Goal: Transaction & Acquisition: Purchase product/service

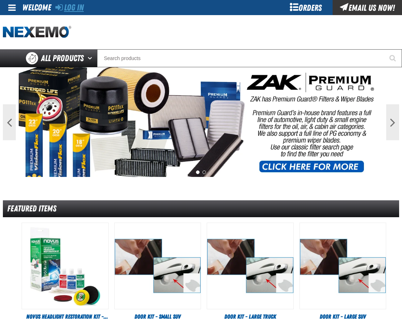
click at [68, 7] on link "Log In" at bounding box center [69, 8] width 28 height 10
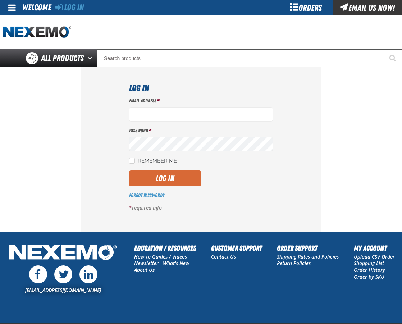
type input "mglazier@vtaig.com"
click at [149, 175] on button "Log In" at bounding box center [165, 178] width 72 height 16
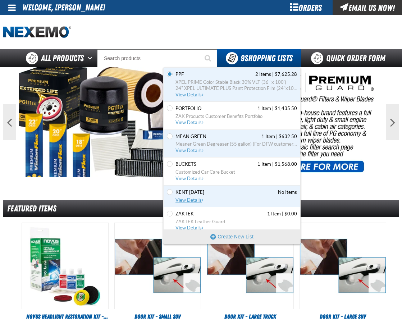
scroll to position [84, 0]
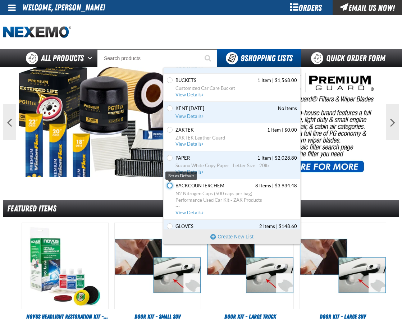
click at [169, 186] on input "Set the BACKCOUNTERCHEM as Default" at bounding box center [170, 186] width 6 height 6
radio input "true"
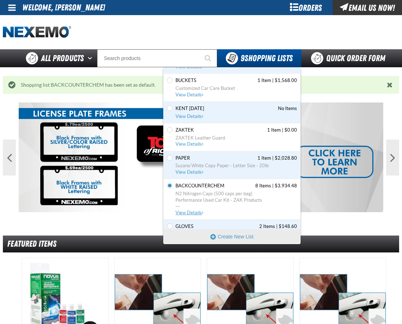
click at [194, 210] on span "View Details" at bounding box center [190, 212] width 29 height 5
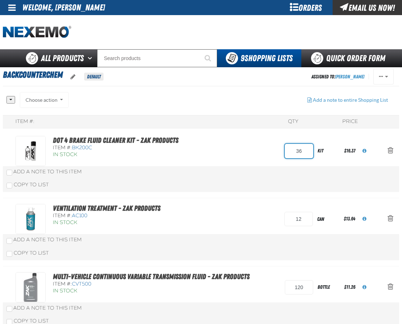
click at [290, 152] on input "36" at bounding box center [299, 151] width 28 height 14
type input "18"
click at [241, 177] on div "DOT 4 Brake Fluid Cleaner Kit - ZAK Products Item #: BK200C In Stock 18 kit" at bounding box center [201, 164] width 396 height 68
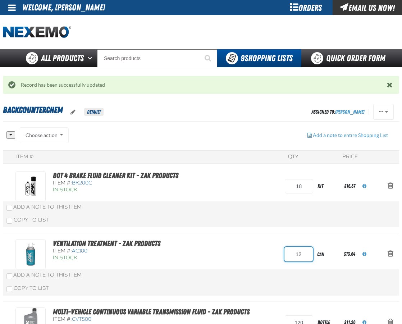
click at [296, 258] on input "12" at bounding box center [298, 254] width 28 height 14
type input "24"
click at [259, 212] on div "DOT 4 Brake Fluid Cleaner Kit - ZAK Products Item #: BK200C In Stock 18 kit" at bounding box center [201, 199] width 396 height 68
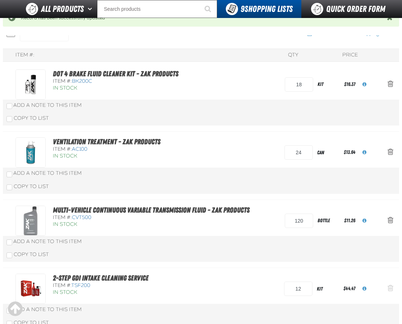
click at [389, 290] on span "Action Remove 2-Step GDI Intake Cleaning Service from BACKCOUNTERCHEM" at bounding box center [391, 287] width 6 height 7
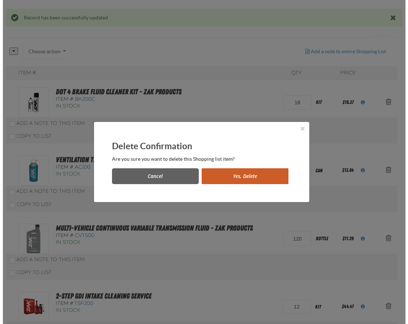
scroll to position [0, 0]
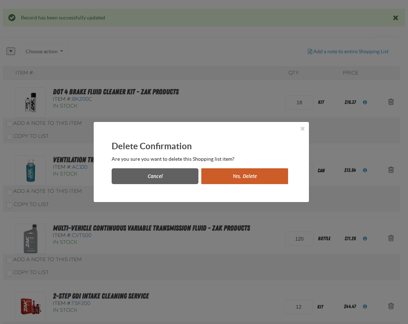
click at [260, 176] on button "Yes, Delete" at bounding box center [244, 176] width 87 height 16
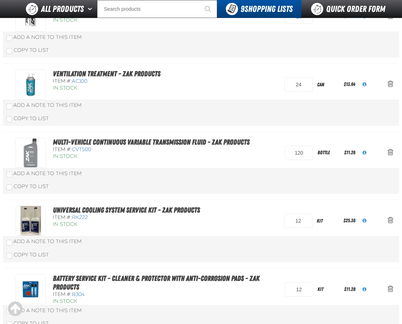
scroll to position [132, 0]
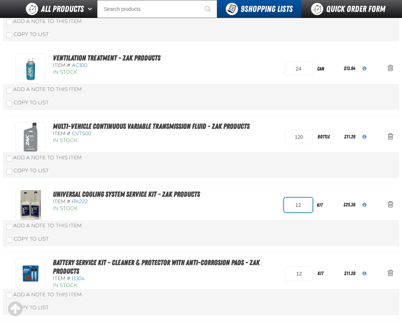
click at [287, 209] on input "12" at bounding box center [298, 205] width 28 height 14
type input "24"
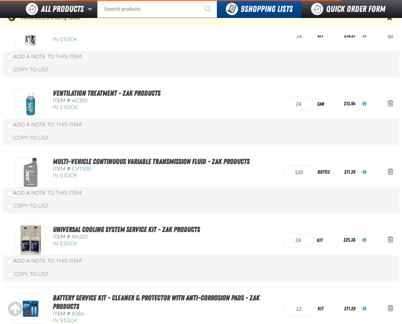
click at [243, 258] on div "Add a Note to This Item" at bounding box center [200, 261] width 389 height 7
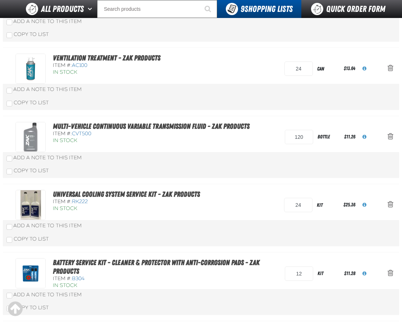
click at [210, 234] on div "Copy To List" at bounding box center [201, 239] width 396 height 14
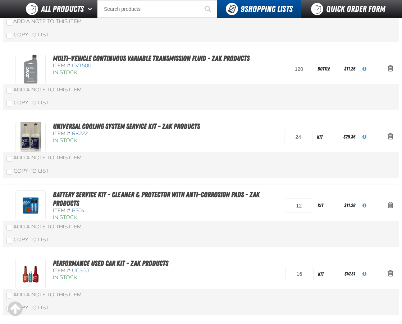
scroll to position [217, 0]
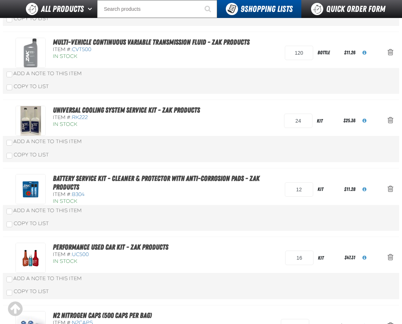
click at [279, 192] on div "Battery Service Kit - Cleaner & Protector with Anti-Corrosion Pads - ZAK Produc…" at bounding box center [149, 189] width 269 height 31
click at [284, 190] on div "Battery Service Kit - Cleaner & Protector with Anti-Corrosion Pads - ZAK Produc…" at bounding box center [149, 189] width 269 height 31
click at [285, 190] on input "12" at bounding box center [299, 189] width 28 height 14
type input "24"
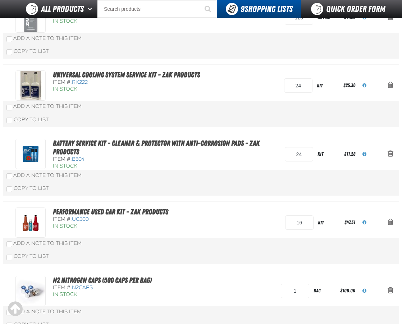
drag, startPoint x: 264, startPoint y: 202, endPoint x: 288, endPoint y: 216, distance: 27.8
click at [264, 170] on div "In Stock" at bounding box center [165, 166] width 225 height 7
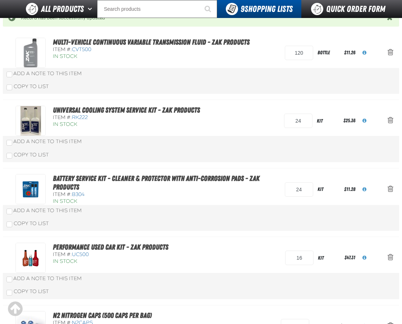
click at [390, 256] on span "Action Remove Performance Used Car Kit - ZAK Products from BACKCOUNTERCHEM" at bounding box center [391, 257] width 6 height 7
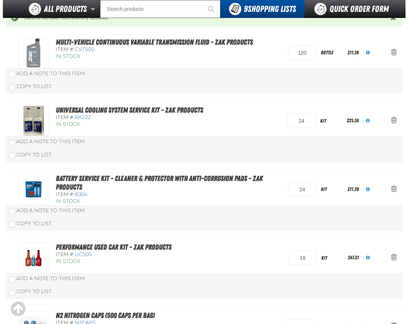
scroll to position [0, 0]
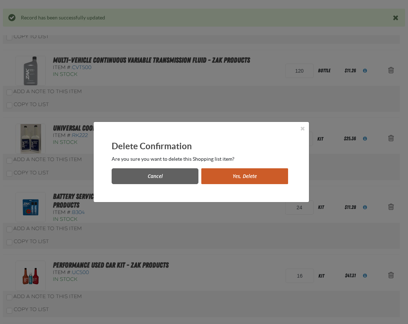
click at [239, 174] on button "Yes, Delete" at bounding box center [244, 176] width 87 height 16
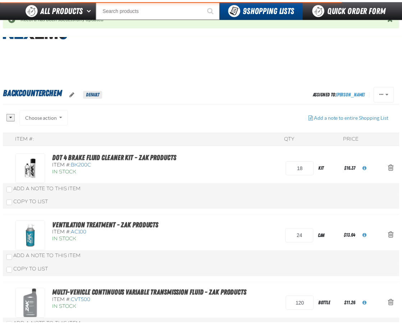
scroll to position [252, 0]
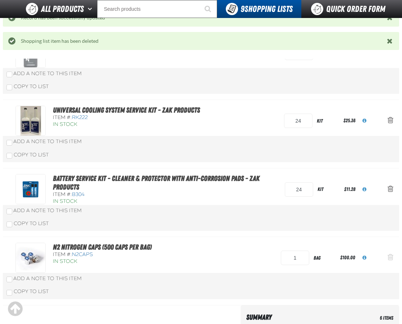
click at [391, 254] on span "Action Remove N2 Nitrogen Caps (500 caps per bag) from BACKCOUNTERCHEM" at bounding box center [391, 257] width 6 height 7
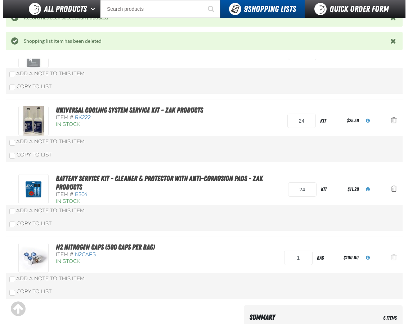
scroll to position [0, 0]
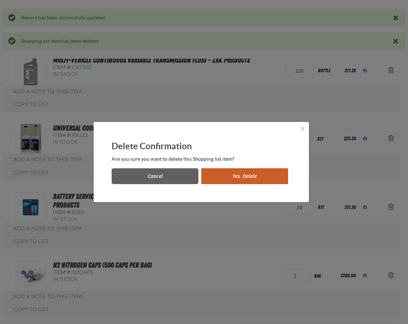
click at [249, 178] on button "Yes, Delete" at bounding box center [244, 176] width 87 height 16
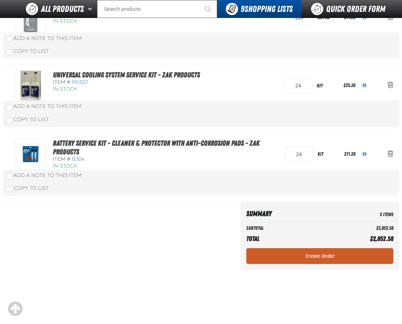
scroll to position [217, 0]
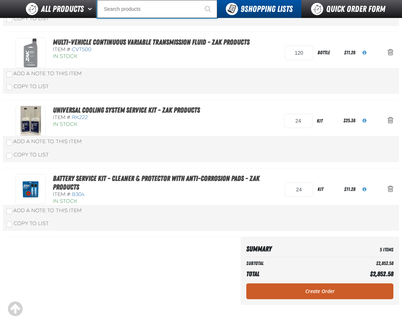
click at [123, 12] on input "Search" at bounding box center [157, 9] width 120 height 18
type input "FR"
type input "FROM"
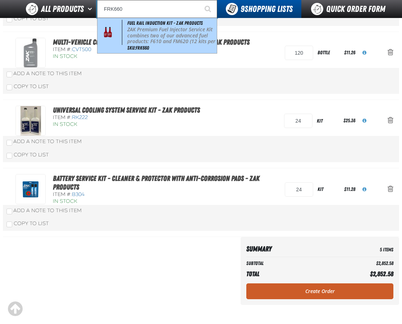
click at [157, 40] on p "ZAK Premium Fuel Injector Service Kit combines two of our advanced fuel product…" at bounding box center [171, 39] width 88 height 24
type input "Fuel Rail Induction Kit - ZAK Products"
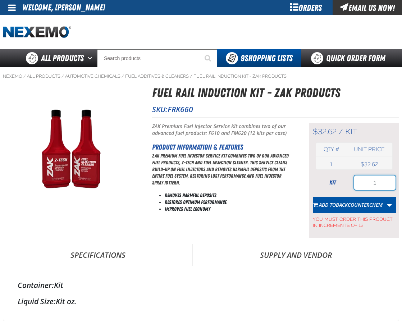
click at [376, 187] on input "1" at bounding box center [374, 183] width 41 height 14
type input "12"
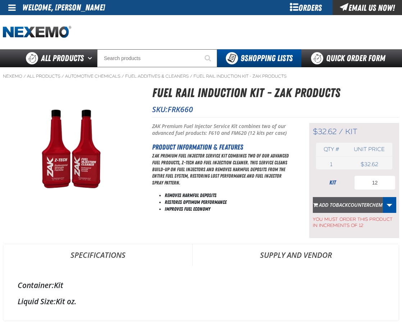
click at [346, 197] on button "Add to BACKCOUNTERCHEM" at bounding box center [348, 205] width 70 height 16
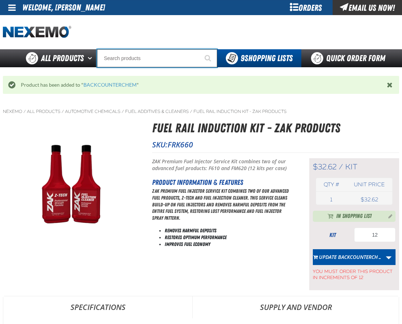
click at [152, 61] on input "Search" at bounding box center [157, 58] width 120 height 18
type input "C"
type input "C Alkaline Battery 1.5 Volt (12 per pack)"
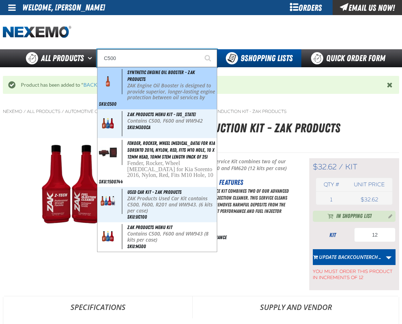
click at [165, 70] on span "Synthetic Engine Oil Booster - ZAK Products" at bounding box center [161, 75] width 68 height 13
type input "Synthetic Engine Oil Booster - ZAK Products"
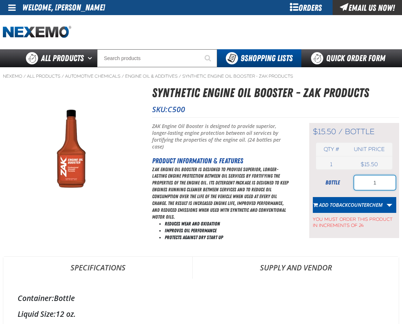
click at [360, 187] on input "1" at bounding box center [374, 183] width 41 height 14
type input "72"
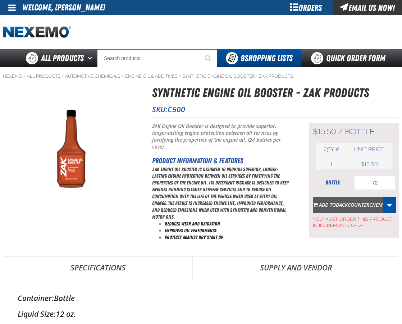
click at [352, 202] on span "BACKCOUNTERCHEM" at bounding box center [359, 204] width 47 height 7
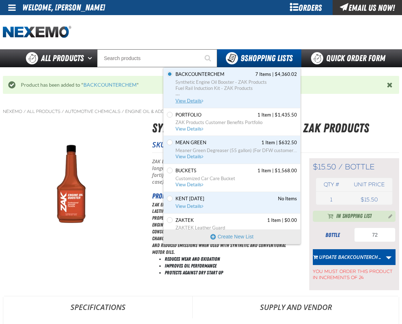
click at [193, 101] on span "View Details" at bounding box center [190, 100] width 29 height 5
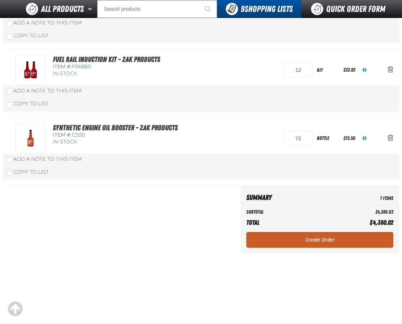
scroll to position [420, 0]
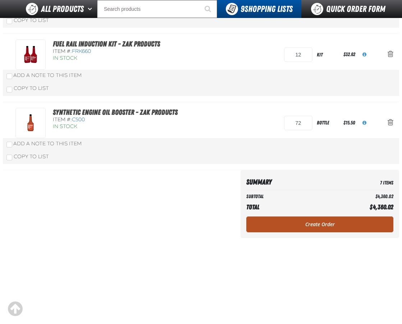
click at [292, 221] on link "Create Order" at bounding box center [319, 225] width 147 height 16
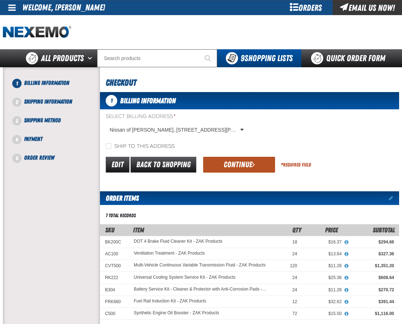
click at [228, 158] on button "Continue" at bounding box center [239, 165] width 72 height 16
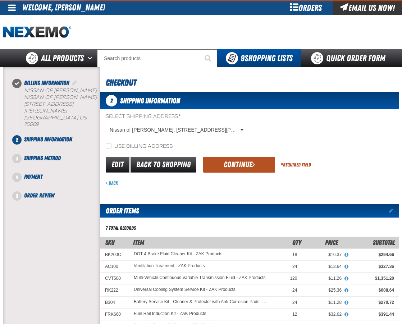
click at [233, 162] on button "Continue" at bounding box center [239, 165] width 72 height 16
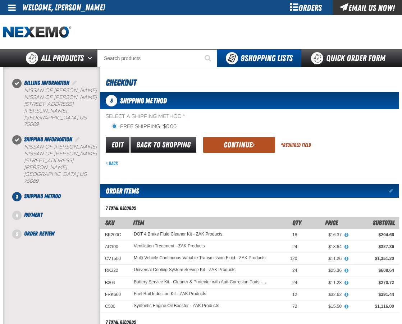
click at [243, 145] on button "Continue" at bounding box center [239, 145] width 72 height 16
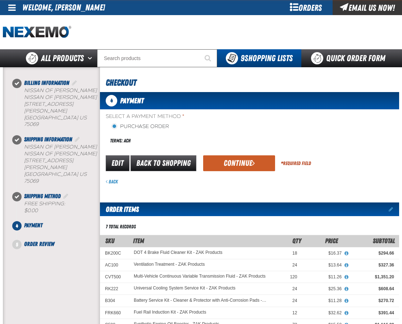
click at [243, 145] on div "Terms: ACH" at bounding box center [178, 140] width 144 height 15
click at [250, 158] on button "Continue" at bounding box center [239, 163] width 72 height 16
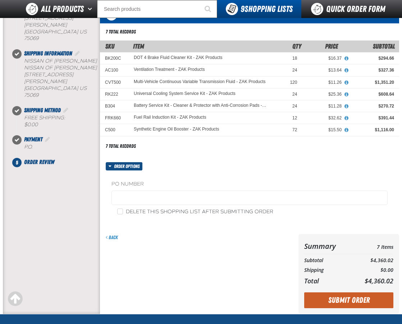
scroll to position [84, 0]
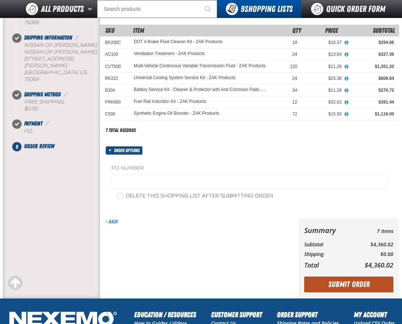
click at [325, 282] on button "Submit Order" at bounding box center [348, 285] width 89 height 16
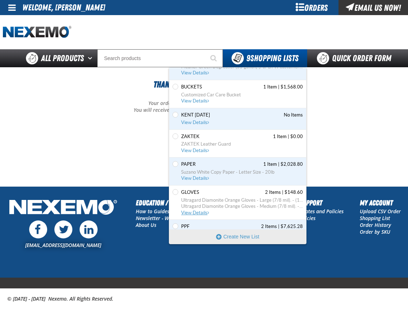
scroll to position [108, 0]
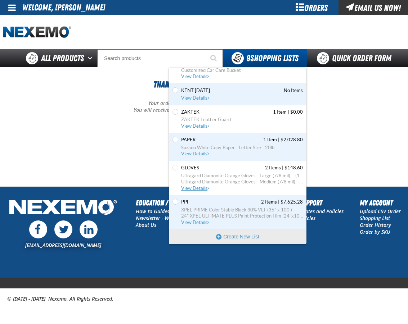
click at [192, 187] on span "View Details" at bounding box center [195, 188] width 29 height 5
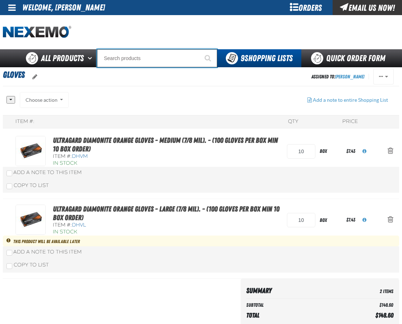
click at [124, 54] on input "Search" at bounding box center [157, 58] width 120 height 18
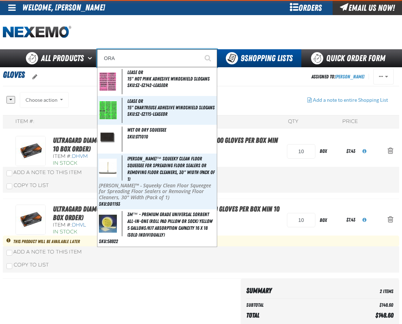
type input "ORAN"
type input "ORANGE"
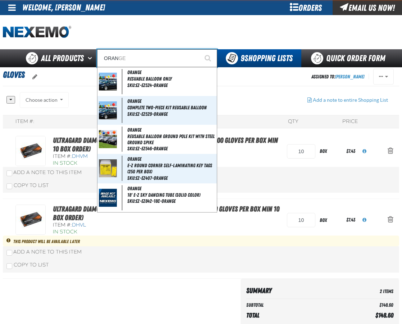
type input "ORANG"
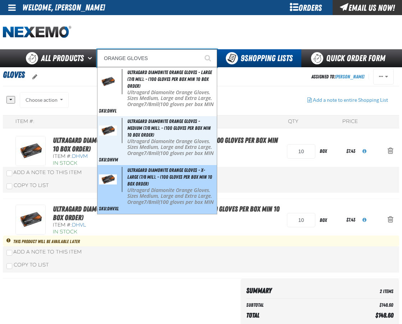
click at [158, 170] on span "Ultragard Diamonite Orange Gloves - X-Large (7/8 mil). - (100 gloves per box MI…" at bounding box center [169, 176] width 85 height 19
type input "Ultragard Diamonite Orange Gloves - X-Large (7/8 mil). - (100 gloves per box MI…"
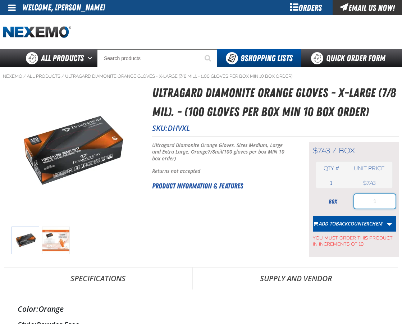
click at [380, 204] on input "1" at bounding box center [374, 201] width 41 height 14
type input "10"
click at [270, 215] on div "Short Description: Ultragard Diamonite Orange Gloves. Sizes Medium, Large and E…" at bounding box center [221, 199] width 139 height 115
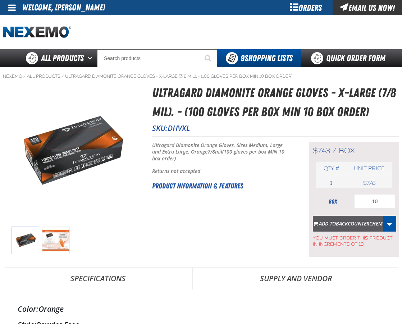
click at [341, 221] on span "BACKCOUNTERCHEM" at bounding box center [359, 223] width 47 height 7
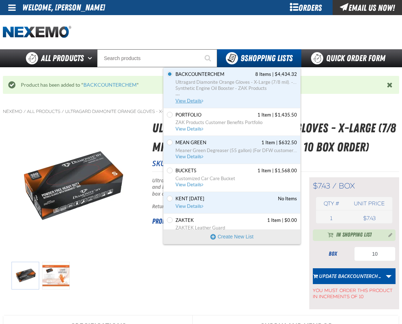
click at [199, 100] on span "View Details" at bounding box center [190, 100] width 29 height 5
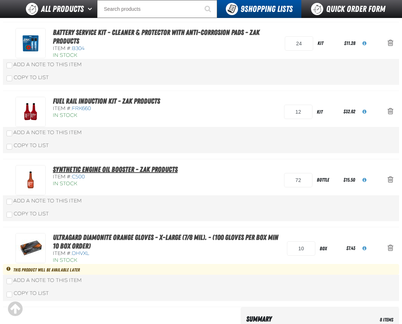
scroll to position [420, 0]
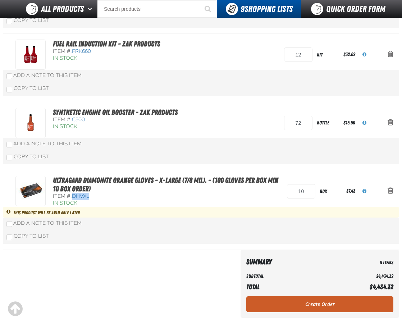
drag, startPoint x: 92, startPoint y: 197, endPoint x: 73, endPoint y: 197, distance: 19.8
click at [73, 197] on div "Item #: DHVXL" at bounding box center [166, 196] width 227 height 7
copy span "DHVXL"
click at [393, 191] on button "Action Remove Ultragard Diamonite Orange Gloves - X-Large (7/8 mil). - (100 glo…" at bounding box center [390, 191] width 17 height 16
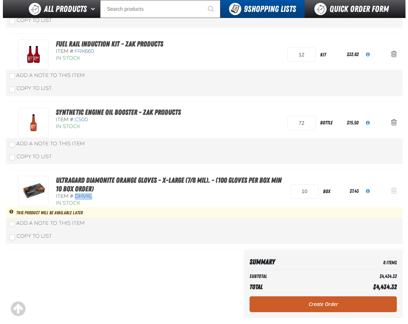
scroll to position [0, 0]
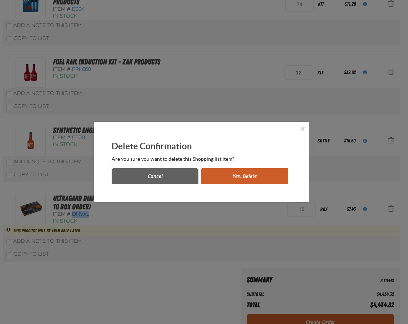
click at [254, 177] on button "Yes, Delete" at bounding box center [244, 176] width 87 height 16
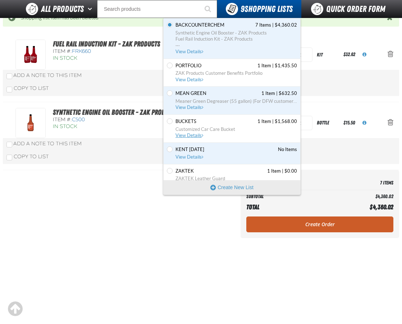
scroll to position [84, 0]
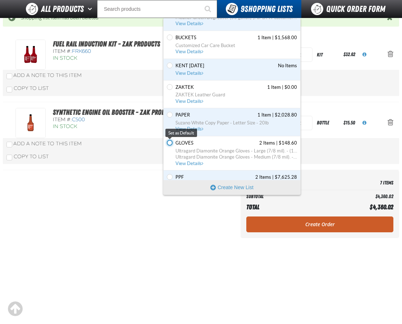
click at [172, 142] on input "Set the GLOVES as Default" at bounding box center [170, 143] width 6 height 6
radio input "true"
click at [191, 162] on span "View Details" at bounding box center [190, 163] width 29 height 5
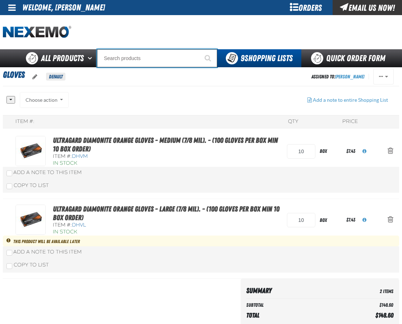
click at [138, 63] on input "Search" at bounding box center [157, 58] width 120 height 18
paste input "DHVXL"
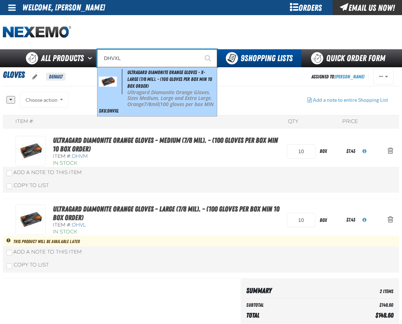
click at [153, 84] on div "Ultragard Diamonite Orange Gloves - X-Large (7/8 mil). - (100 gloves per box MI…" at bounding box center [156, 91] width 119 height 49
type input "Ultragard Diamonite Orange Gloves - X-Large (7/8 mil). - (100 gloves per box MI…"
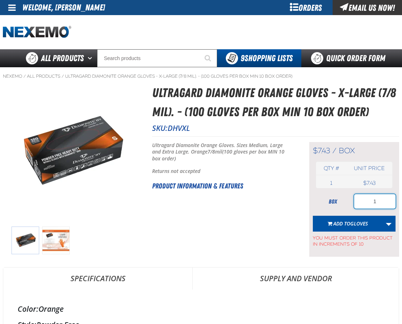
click at [378, 200] on input "1" at bounding box center [374, 201] width 41 height 14
type input "10"
click at [263, 220] on div "Short Description: Ultragard Diamonite Orange Gloves. Sizes Medium, Large and E…" at bounding box center [221, 199] width 139 height 115
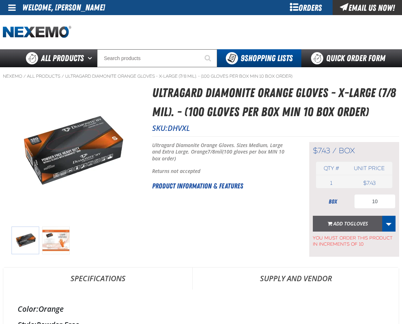
click at [354, 225] on span "GLOVES" at bounding box center [359, 223] width 18 height 7
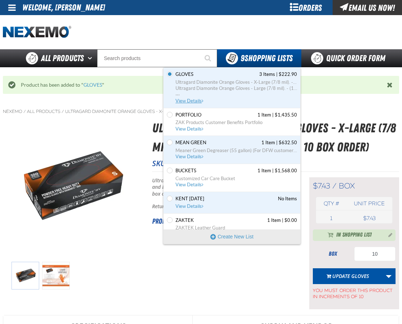
click at [191, 100] on span "View Details" at bounding box center [190, 100] width 29 height 5
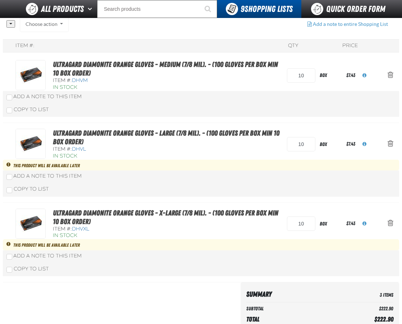
scroll to position [84, 0]
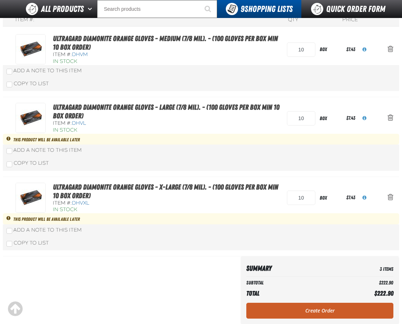
click at [306, 309] on link "Create Order" at bounding box center [319, 311] width 147 height 16
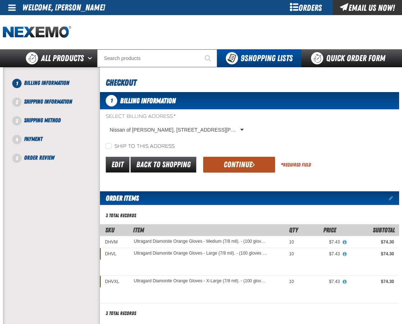
click at [217, 161] on button "Continue" at bounding box center [239, 165] width 72 height 16
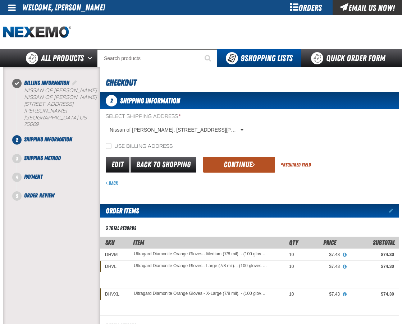
click at [237, 166] on button "Continue" at bounding box center [239, 165] width 72 height 16
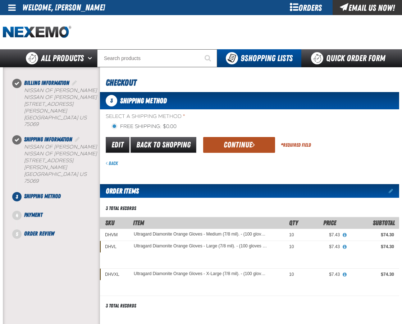
click at [243, 146] on button "Continue" at bounding box center [239, 145] width 72 height 16
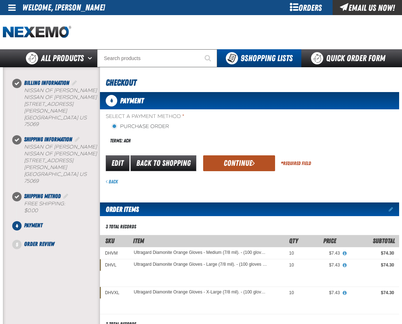
click at [250, 158] on button "Continue" at bounding box center [239, 163] width 72 height 16
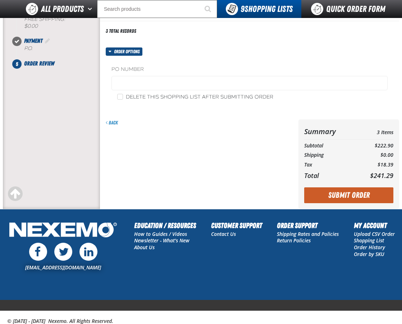
scroll to position [168, 0]
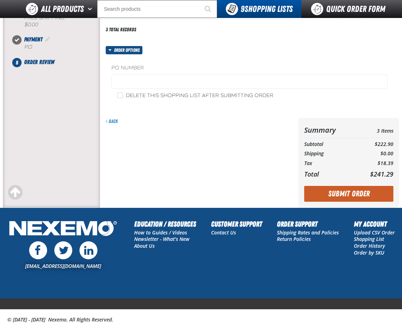
click at [328, 192] on button "Submit Order" at bounding box center [348, 194] width 89 height 16
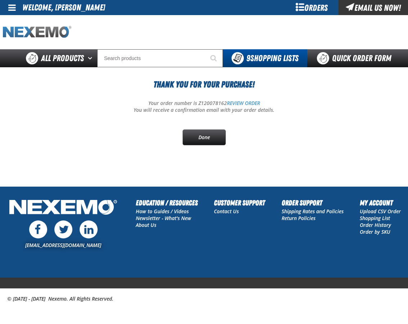
click at [34, 38] on div at bounding box center [204, 32] width 402 height 34
